Goal: Obtain resource: Obtain resource

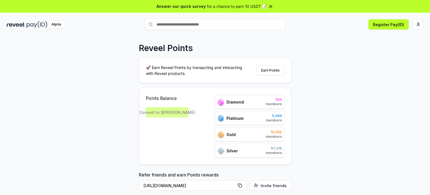
click at [378, 104] on div "Reveel Points 🚀 Earn Reveel Points by transacting and interacting with Reveel p…" at bounding box center [215, 121] width 430 height 179
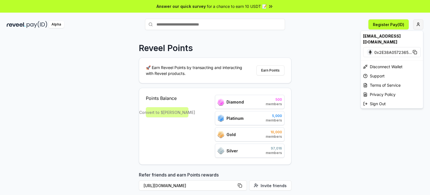
click at [417, 24] on html "Answer our quick survey for a chance to earn 10 USDT 📝 Alpha Register Pay(ID) R…" at bounding box center [215, 97] width 430 height 195
click at [376, 150] on html "Answer our quick survey for a chance to earn 10 USDT 📝 Alpha Register Pay(ID) R…" at bounding box center [215, 97] width 430 height 195
